Goal: Information Seeking & Learning: Learn about a topic

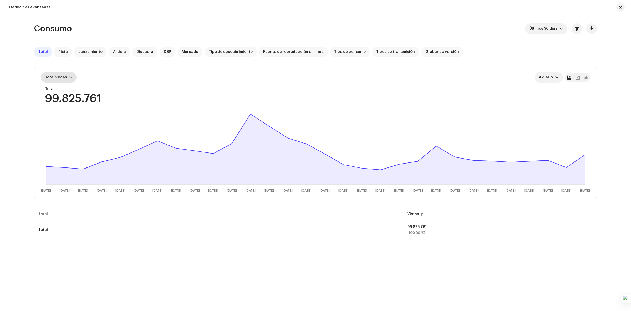
click at [69, 78] on div at bounding box center [70, 77] width 3 height 4
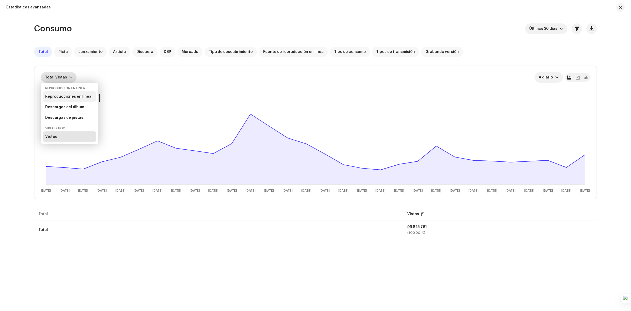
click at [68, 97] on div "Reproducciones en línea" at bounding box center [68, 96] width 46 height 4
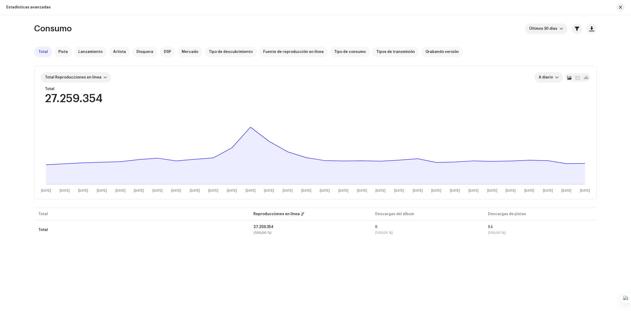
drag, startPoint x: 617, startPoint y: 8, endPoint x: 597, endPoint y: 11, distance: 20.6
click at [617, 8] on button "button" at bounding box center [620, 7] width 8 height 8
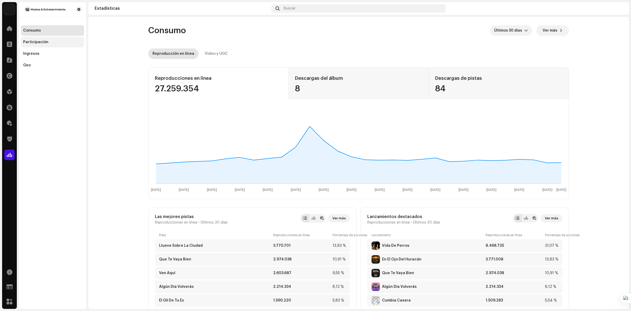
click at [43, 42] on div "Participación" at bounding box center [35, 42] width 25 height 4
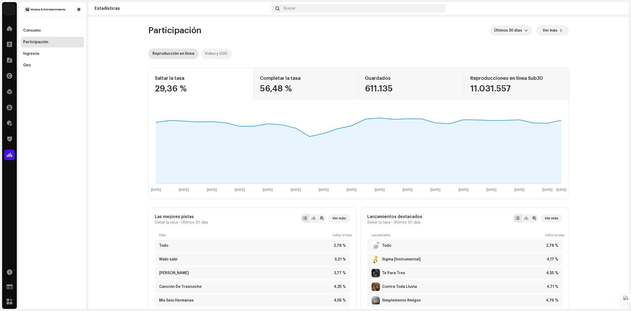
click at [213, 54] on div "Video y UGC" at bounding box center [216, 53] width 23 height 11
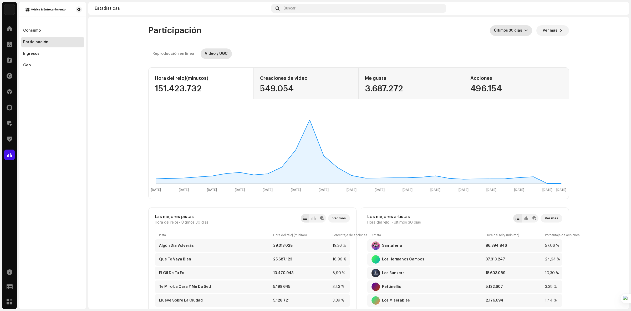
click at [510, 29] on span "Últimos 30 días" at bounding box center [509, 30] width 30 height 11
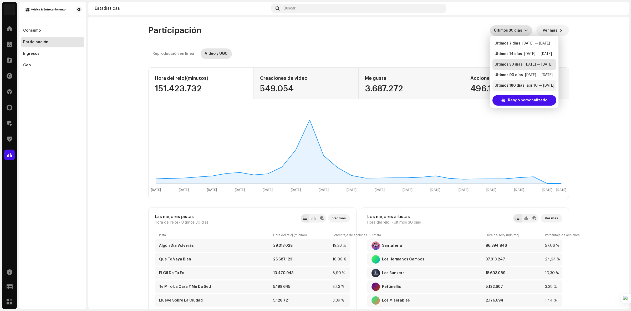
scroll to position [8, 0]
click at [517, 66] on div "Últimos 90 días" at bounding box center [509, 66] width 28 height 5
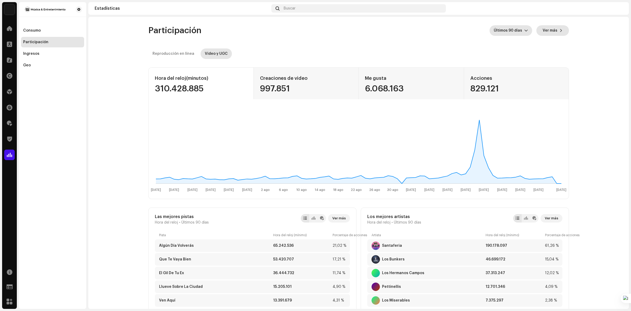
click at [556, 31] on span "Ver más" at bounding box center [550, 30] width 15 height 11
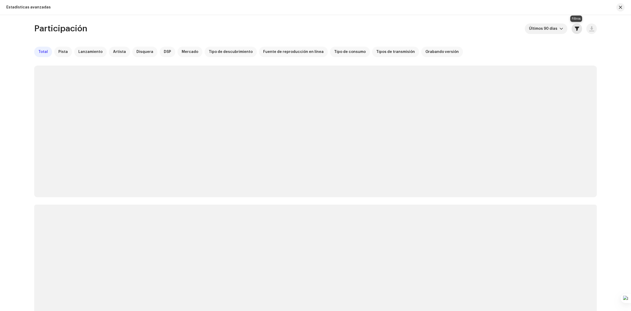
click at [578, 32] on button "button" at bounding box center [577, 28] width 11 height 11
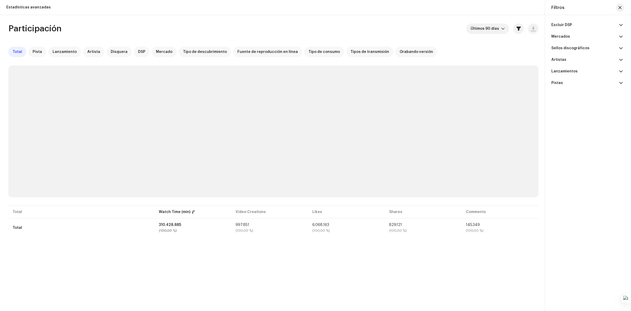
click at [621, 27] on span at bounding box center [620, 25] width 3 height 4
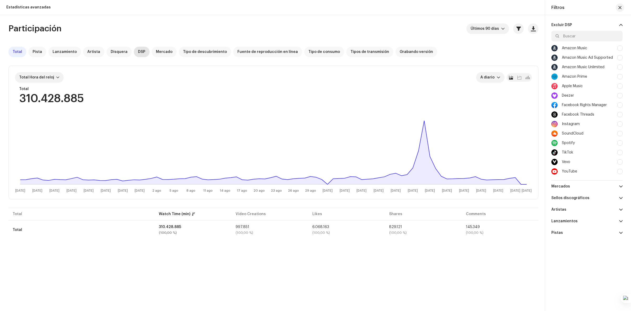
click at [138, 53] on span "DSP" at bounding box center [141, 52] width 7 height 4
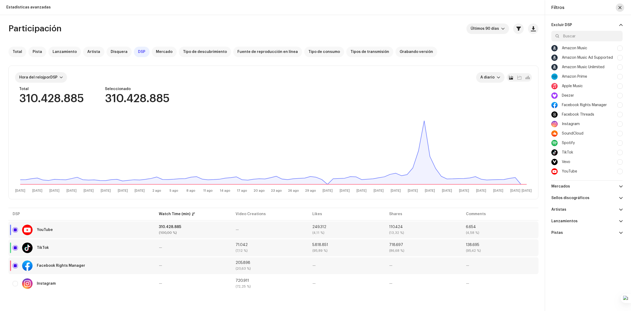
click at [621, 8] on span "button" at bounding box center [619, 8] width 3 height 4
